Goal: Check status: Check status

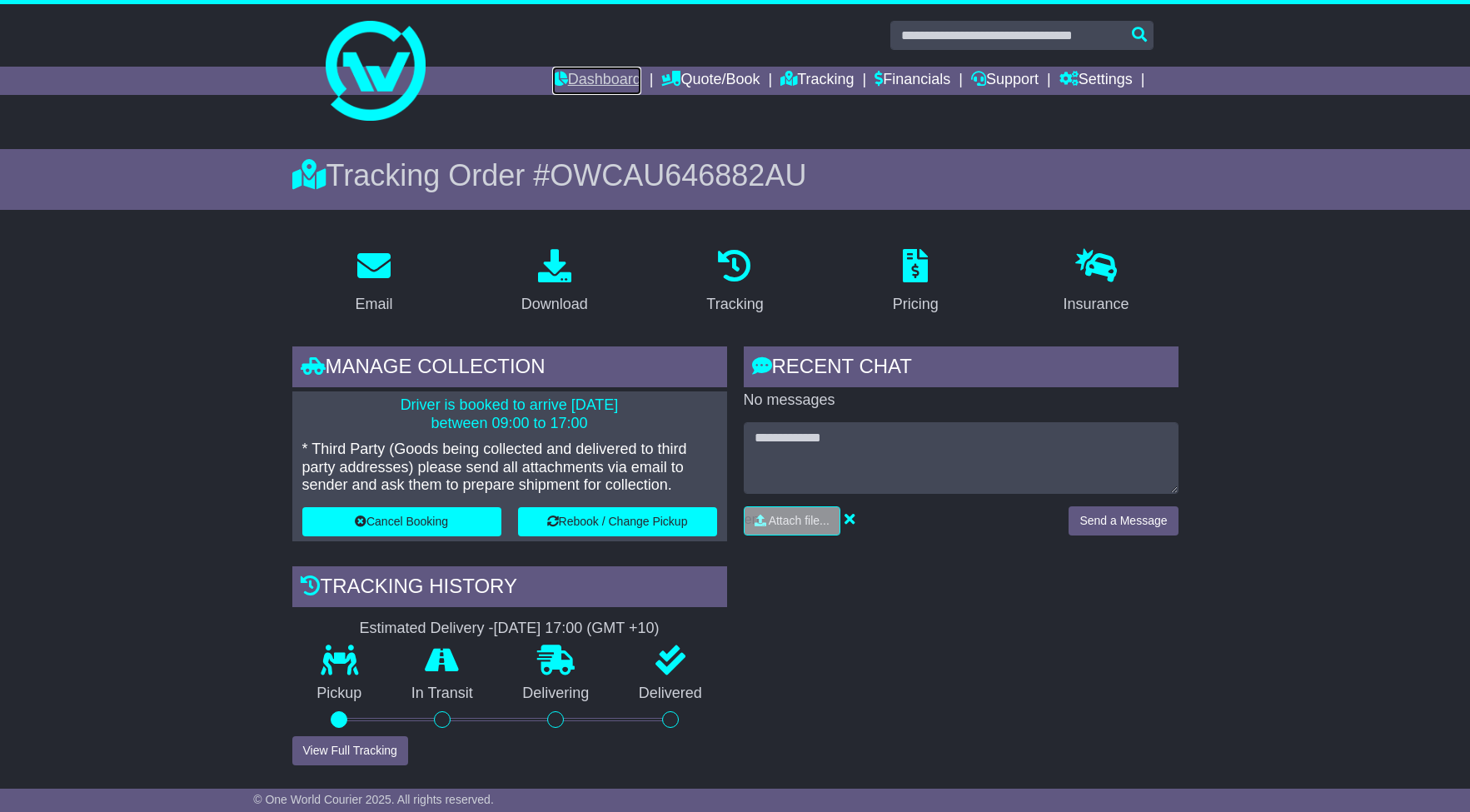
click at [613, 81] on link "Dashboard" at bounding box center [596, 80] width 89 height 28
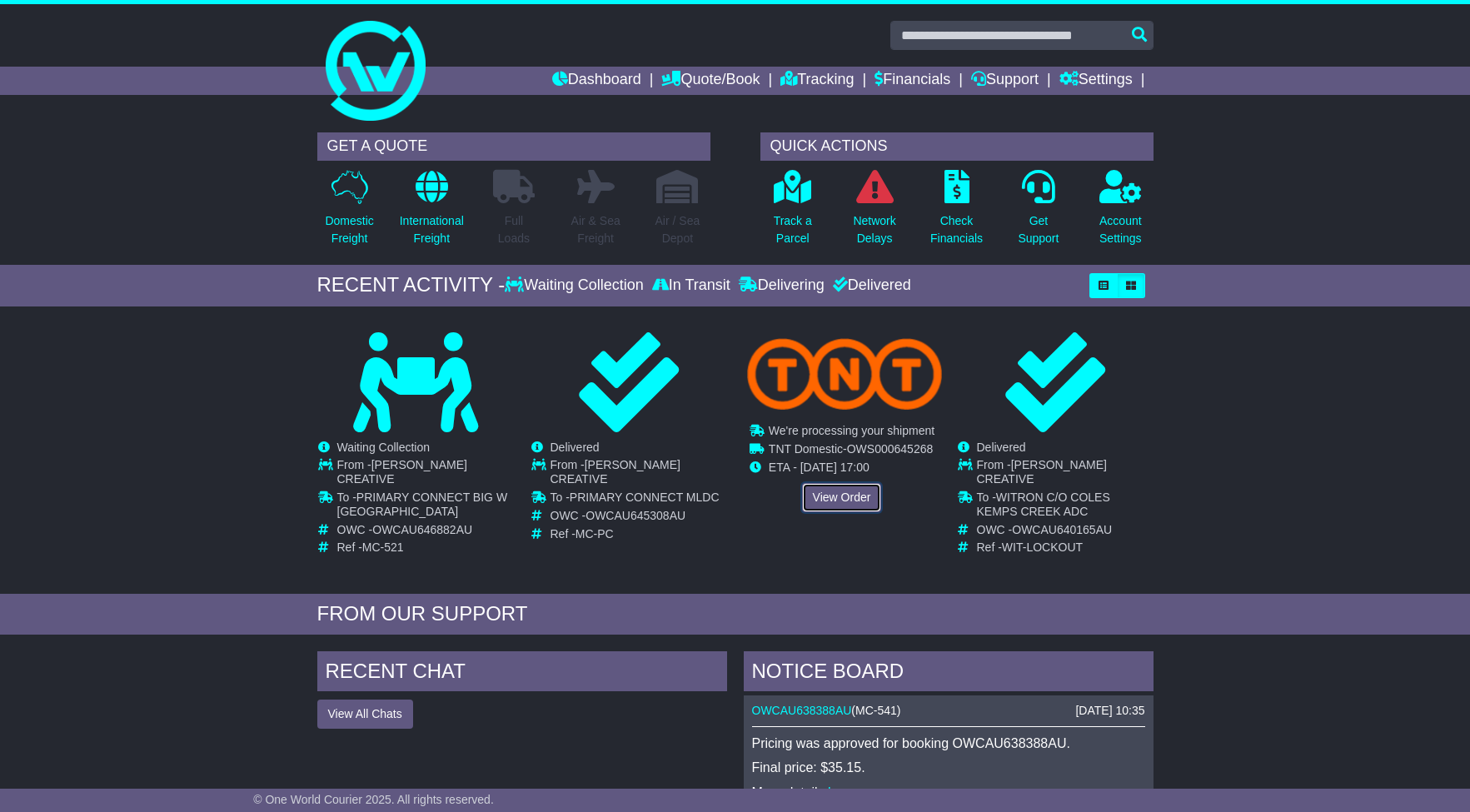
click at [830, 498] on link "View Order" at bounding box center [841, 498] width 80 height 29
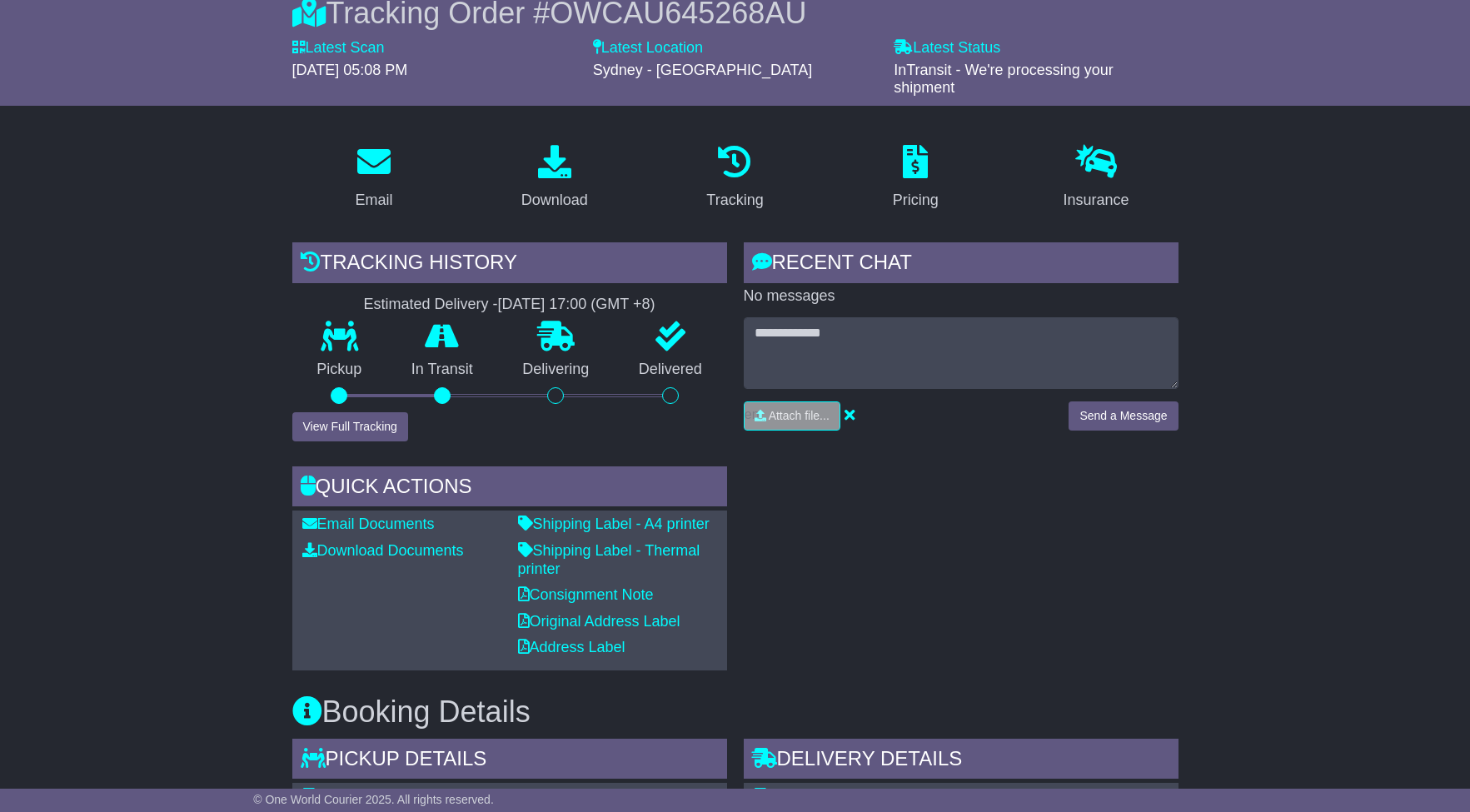
scroll to position [311, 0]
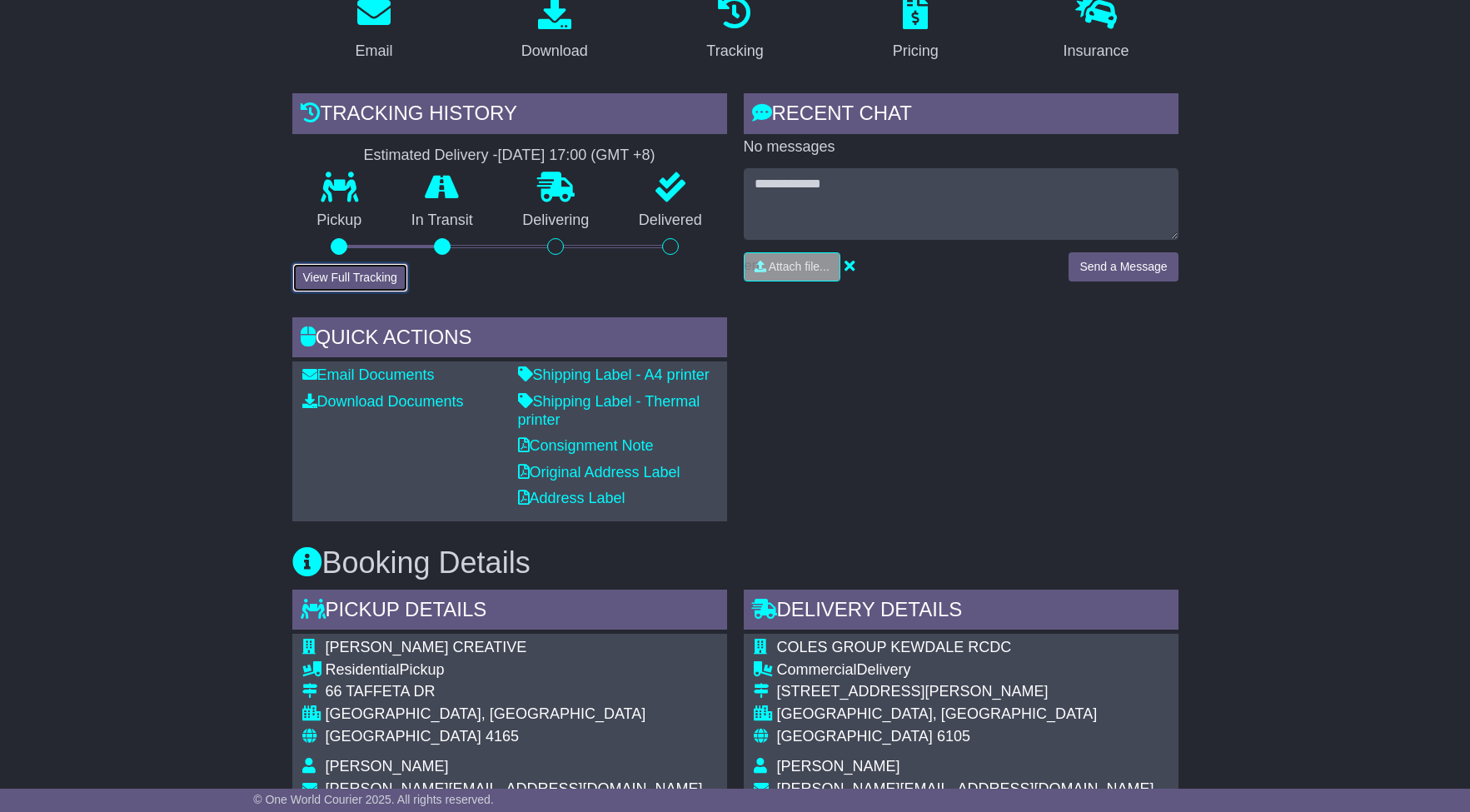
click at [358, 271] on button "View Full Tracking" at bounding box center [350, 278] width 116 height 29
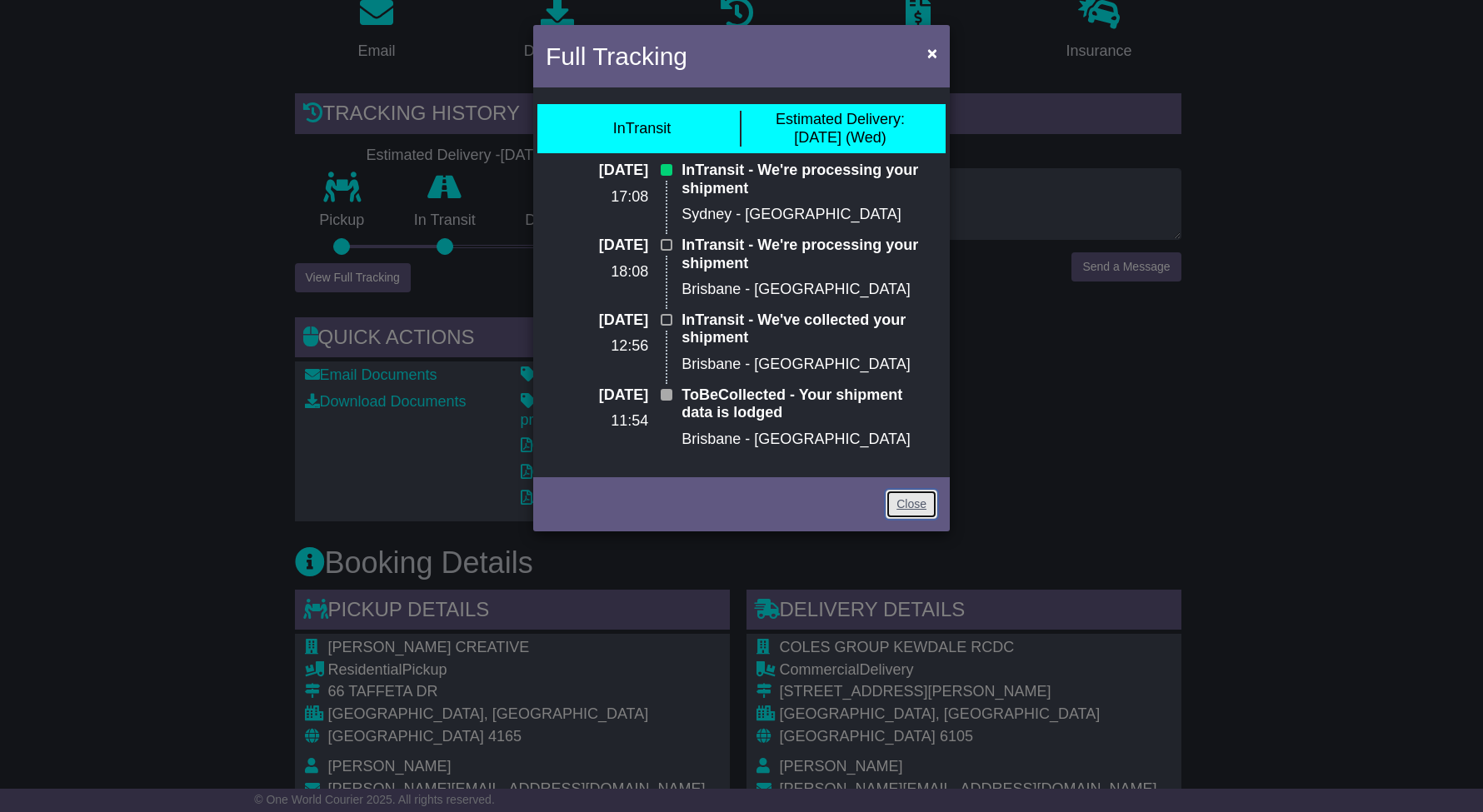
click at [911, 504] on link "Close" at bounding box center [912, 504] width 52 height 29
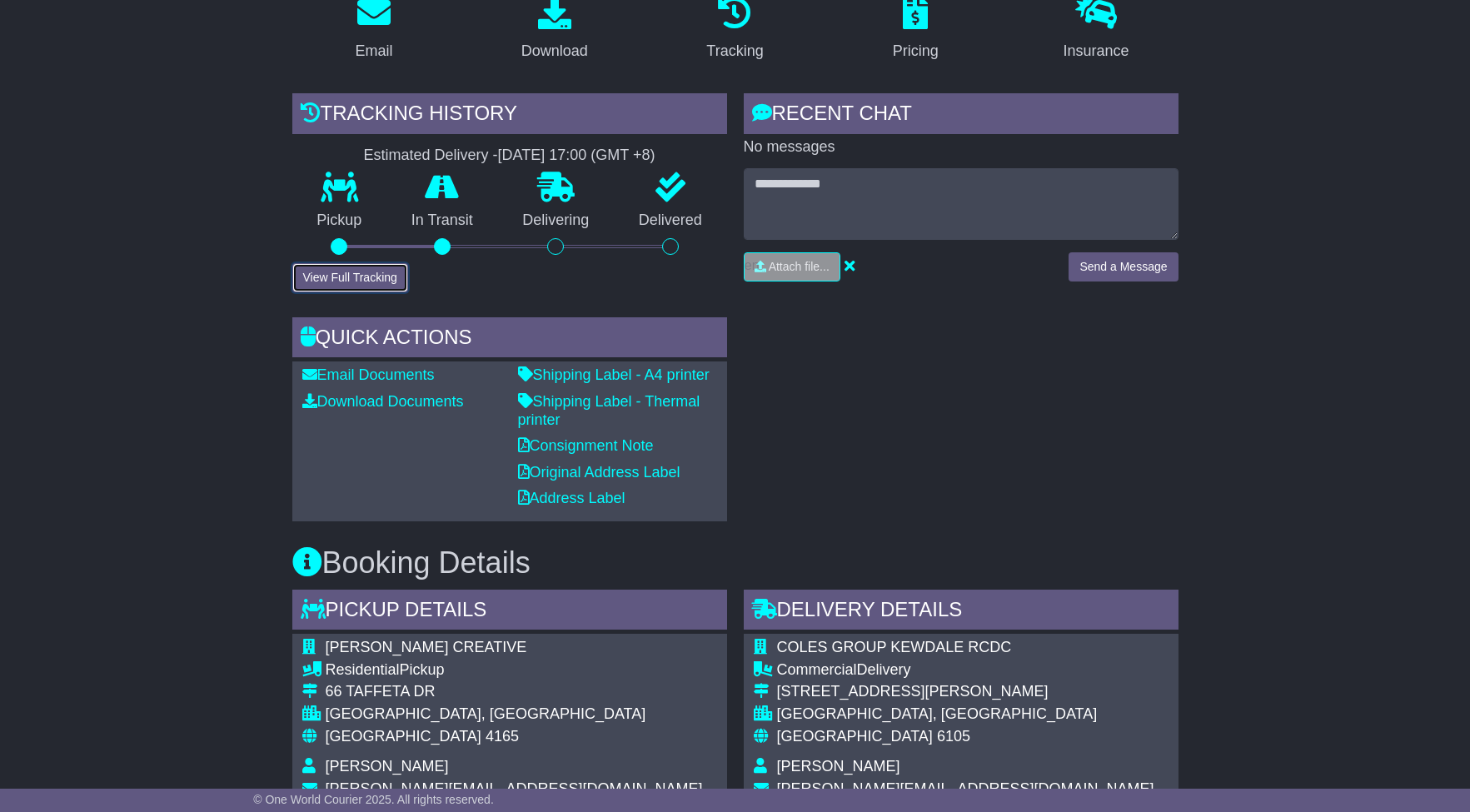
scroll to position [0, 0]
